Goal: Information Seeking & Learning: Learn about a topic

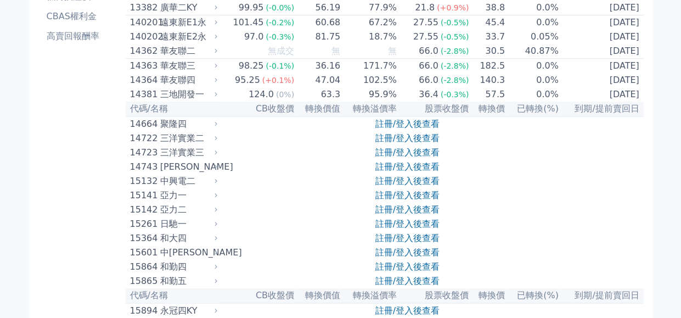
scroll to position [219, 0]
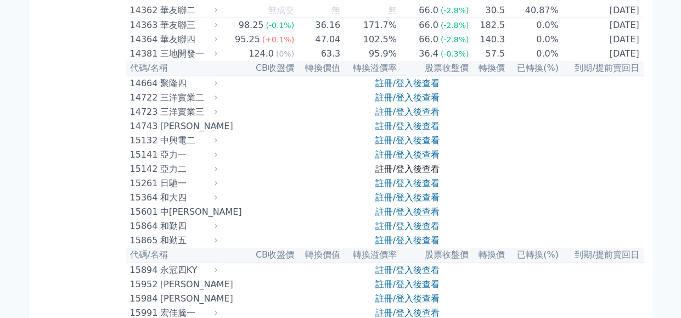
click at [384, 166] on link "註冊/登入後查看" at bounding box center [407, 168] width 64 height 10
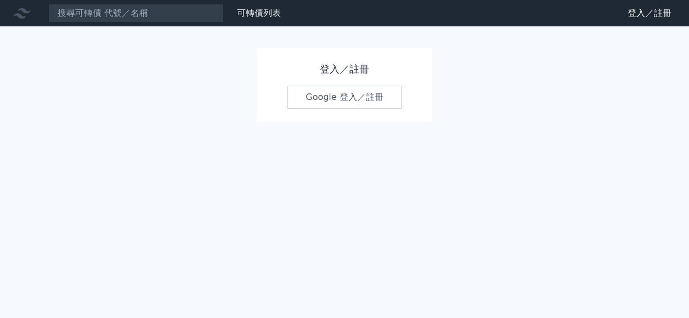
click at [324, 100] on link "Google 登入／註冊" at bounding box center [344, 97] width 114 height 23
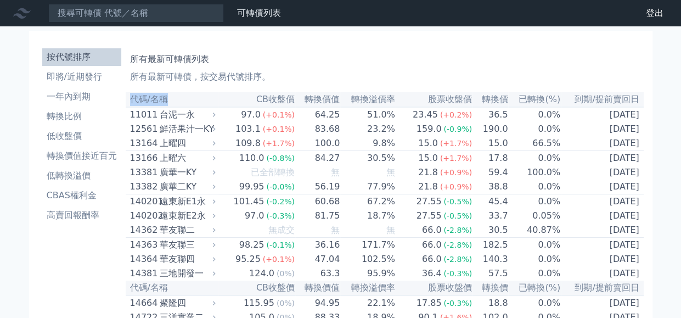
drag, startPoint x: 131, startPoint y: 97, endPoint x: 170, endPoint y: 93, distance: 39.7
click at [170, 93] on th "代碼/名稱" at bounding box center [172, 99] width 93 height 15
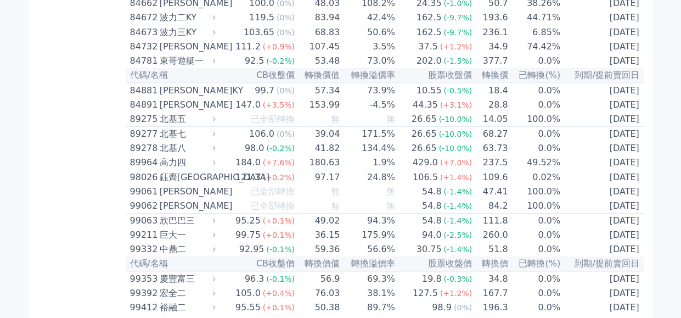
scroll to position [6097, 0]
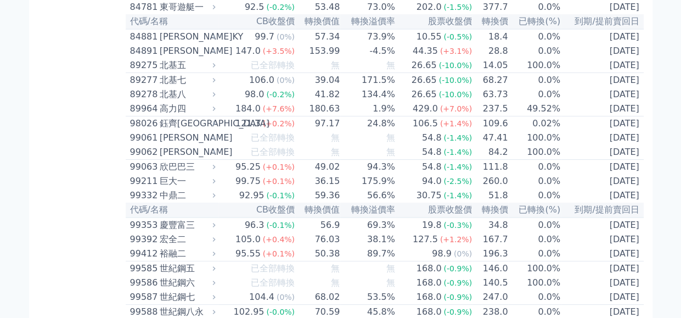
drag, startPoint x: 609, startPoint y: 265, endPoint x: 638, endPoint y: 263, distance: 29.7
click at [638, 275] on td "[DATE]" at bounding box center [601, 282] width 83 height 14
drag, startPoint x: 638, startPoint y: 263, endPoint x: 626, endPoint y: 293, distance: 32.2
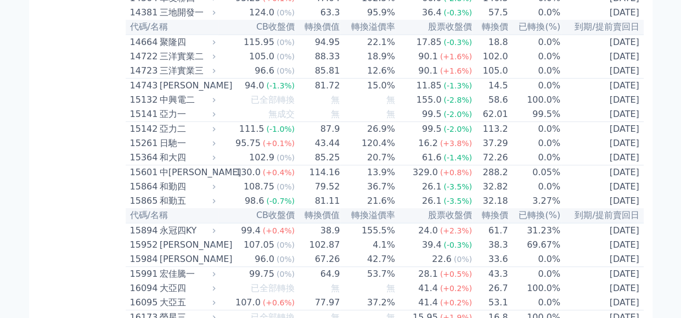
scroll to position [0, 0]
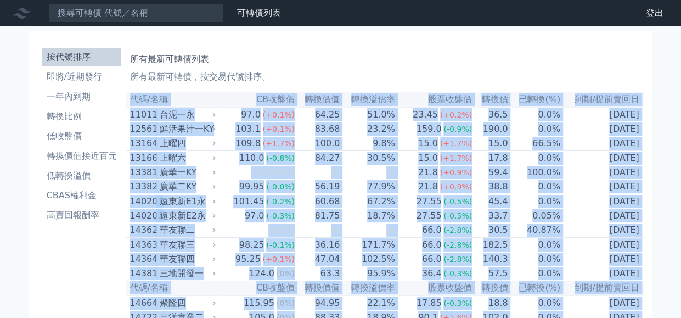
click at [130, 96] on th "代碼/名稱" at bounding box center [172, 99] width 93 height 15
copy table "lo/ip DOlor sita conse adipi eli sed(%) do/eiusm 02314 temp 11.6 (+4.3%) 07.97 …"
click at [211, 128] on div "鮮活果汁一KY" at bounding box center [187, 128] width 54 height 13
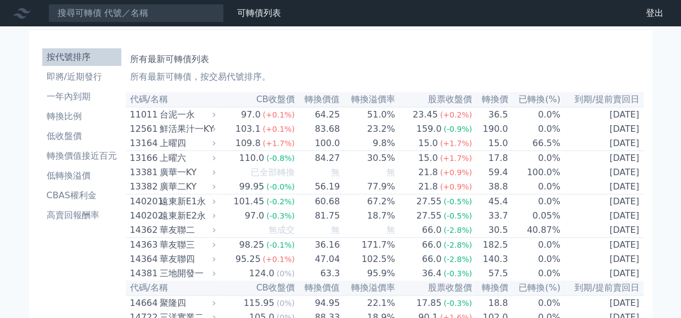
click at [217, 131] on icon at bounding box center [213, 128] width 7 height 7
click at [216, 126] on icon at bounding box center [213, 128] width 7 height 7
click at [190, 129] on div "鮮活果汁一KY" at bounding box center [187, 128] width 54 height 13
click at [144, 129] on div "12561" at bounding box center [143, 128] width 27 height 13
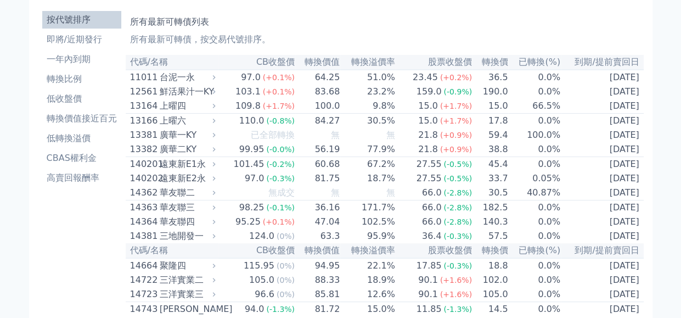
scroll to position [55, 0]
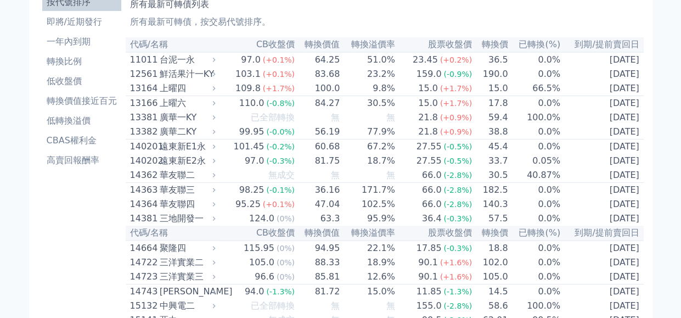
click at [182, 74] on div "鮮活果汁一KY" at bounding box center [187, 73] width 54 height 13
click at [181, 74] on div "鮮活果汁一KY" at bounding box center [187, 73] width 54 height 13
drag, startPoint x: 181, startPoint y: 74, endPoint x: 141, endPoint y: 75, distance: 39.5
click at [141, 75] on div "12561" at bounding box center [143, 73] width 27 height 13
click at [133, 75] on div "12561" at bounding box center [143, 73] width 27 height 13
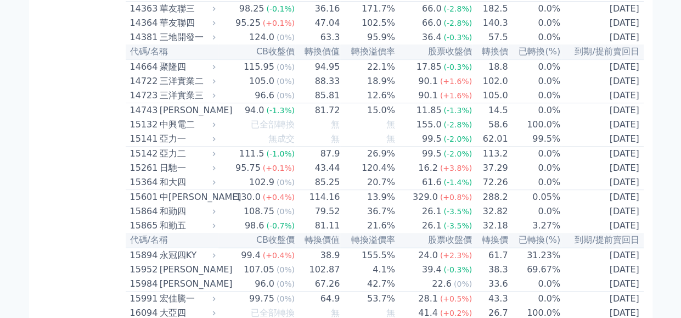
scroll to position [219, 0]
